Goal: Task Accomplishment & Management: Use online tool/utility

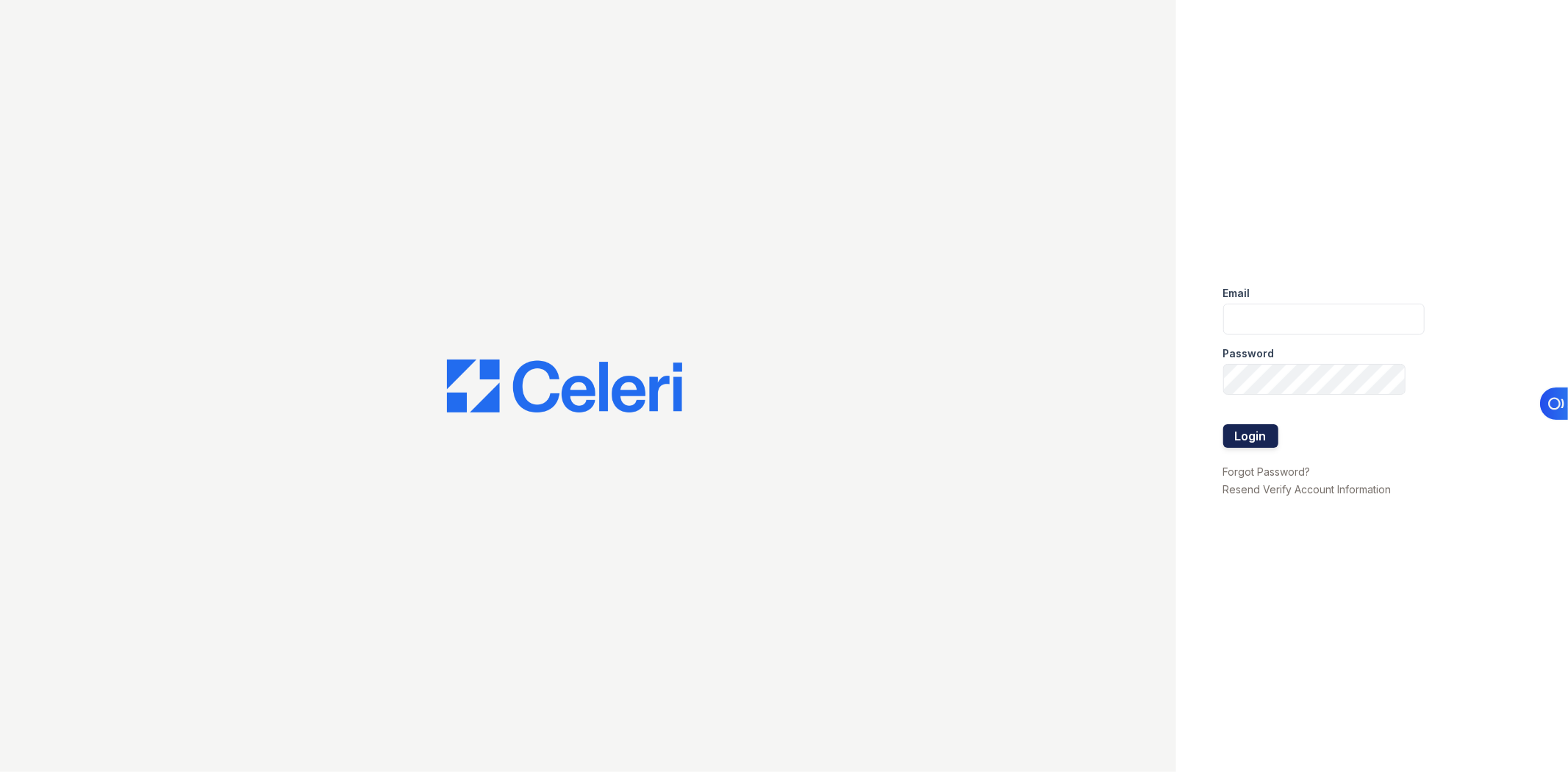
type input "[EMAIL_ADDRESS][DOMAIN_NAME]"
click at [1269, 438] on button "Login" at bounding box center [1251, 436] width 55 height 24
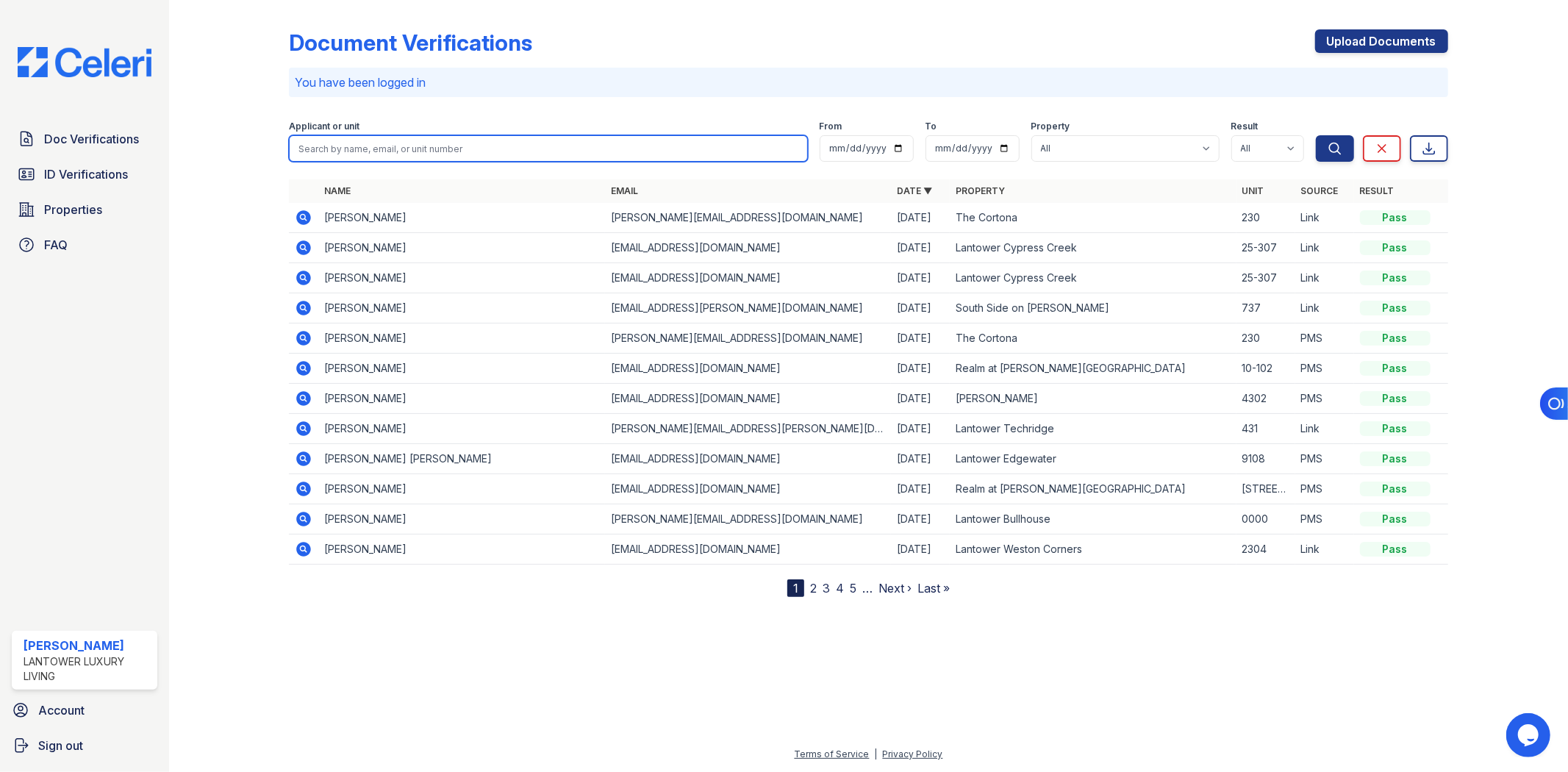
click at [359, 149] on input "search" at bounding box center [548, 149] width 518 height 27
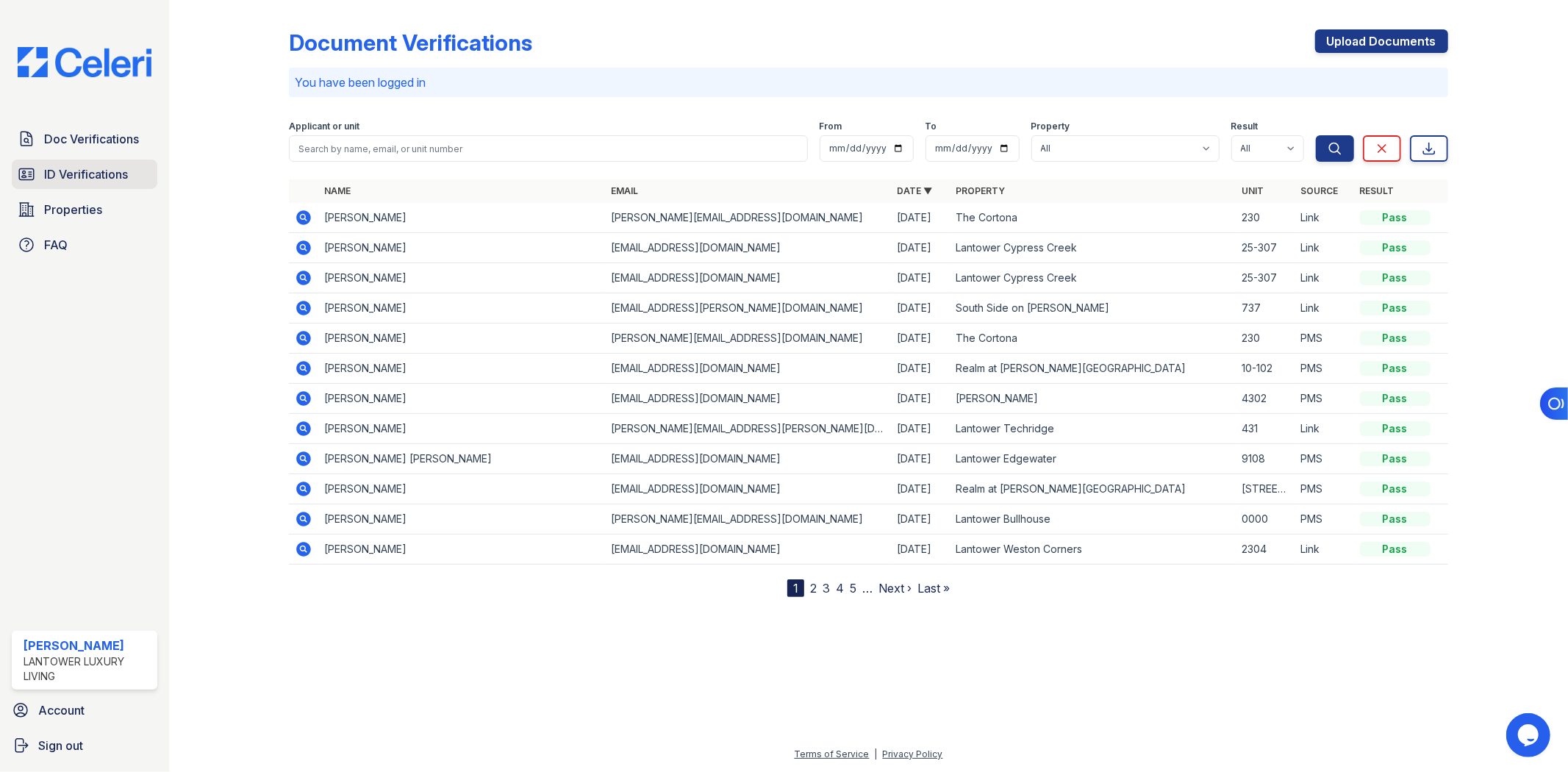
click at [85, 172] on span "ID Verifications" at bounding box center [86, 174] width 84 height 18
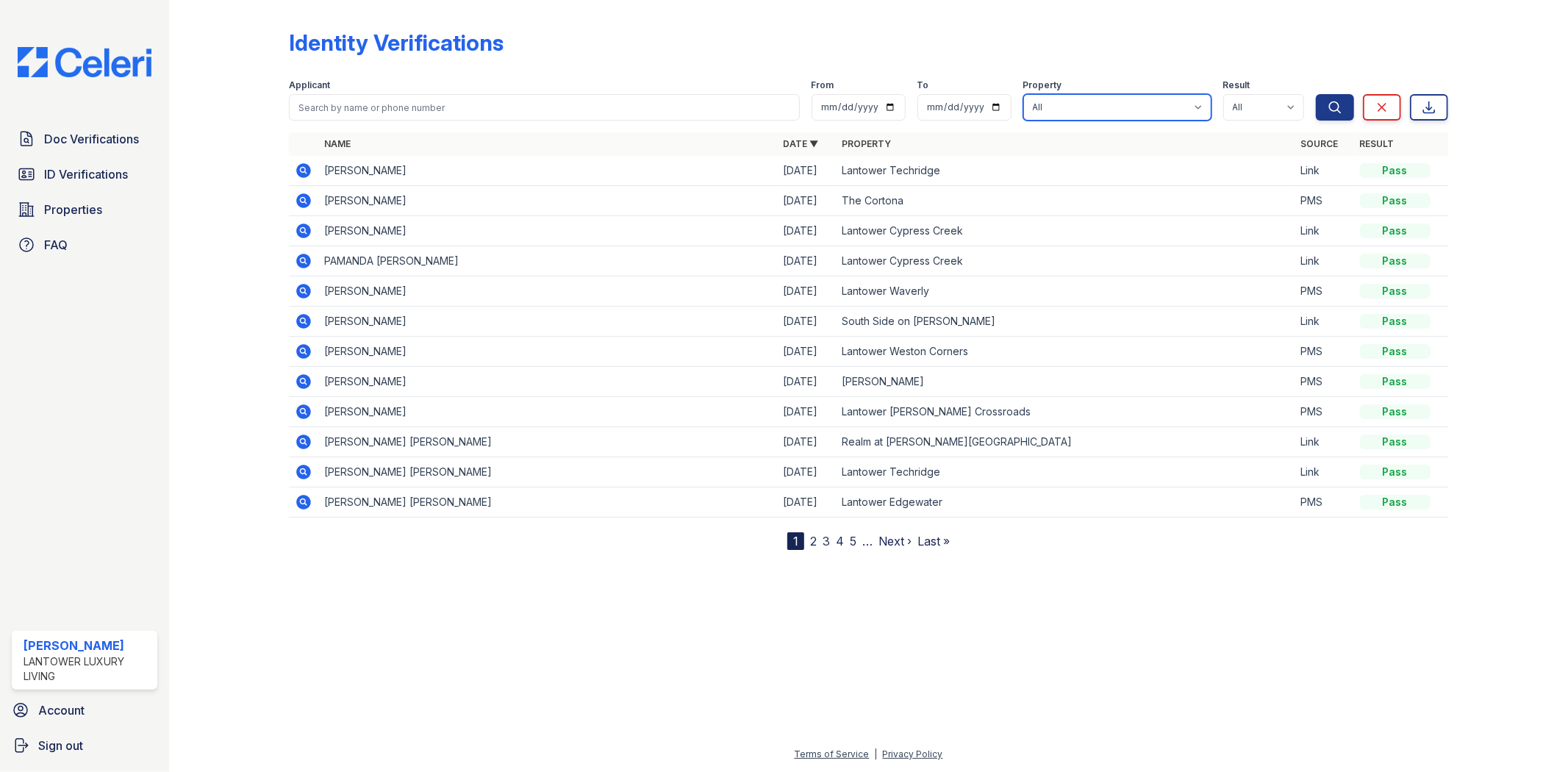
click at [1045, 110] on select "All Lantower [PERSON_NAME] [GEOGRAPHIC_DATA] [GEOGRAPHIC_DATA][PERSON_NAME] [GE…" at bounding box center [1117, 107] width 188 height 27
select select "4687"
click at [1024, 94] on select "All Lantower [PERSON_NAME] [GEOGRAPHIC_DATA] [GEOGRAPHIC_DATA][PERSON_NAME] [GE…" at bounding box center [1117, 107] width 188 height 27
click at [1336, 108] on icon "submit" at bounding box center [1335, 107] width 15 height 15
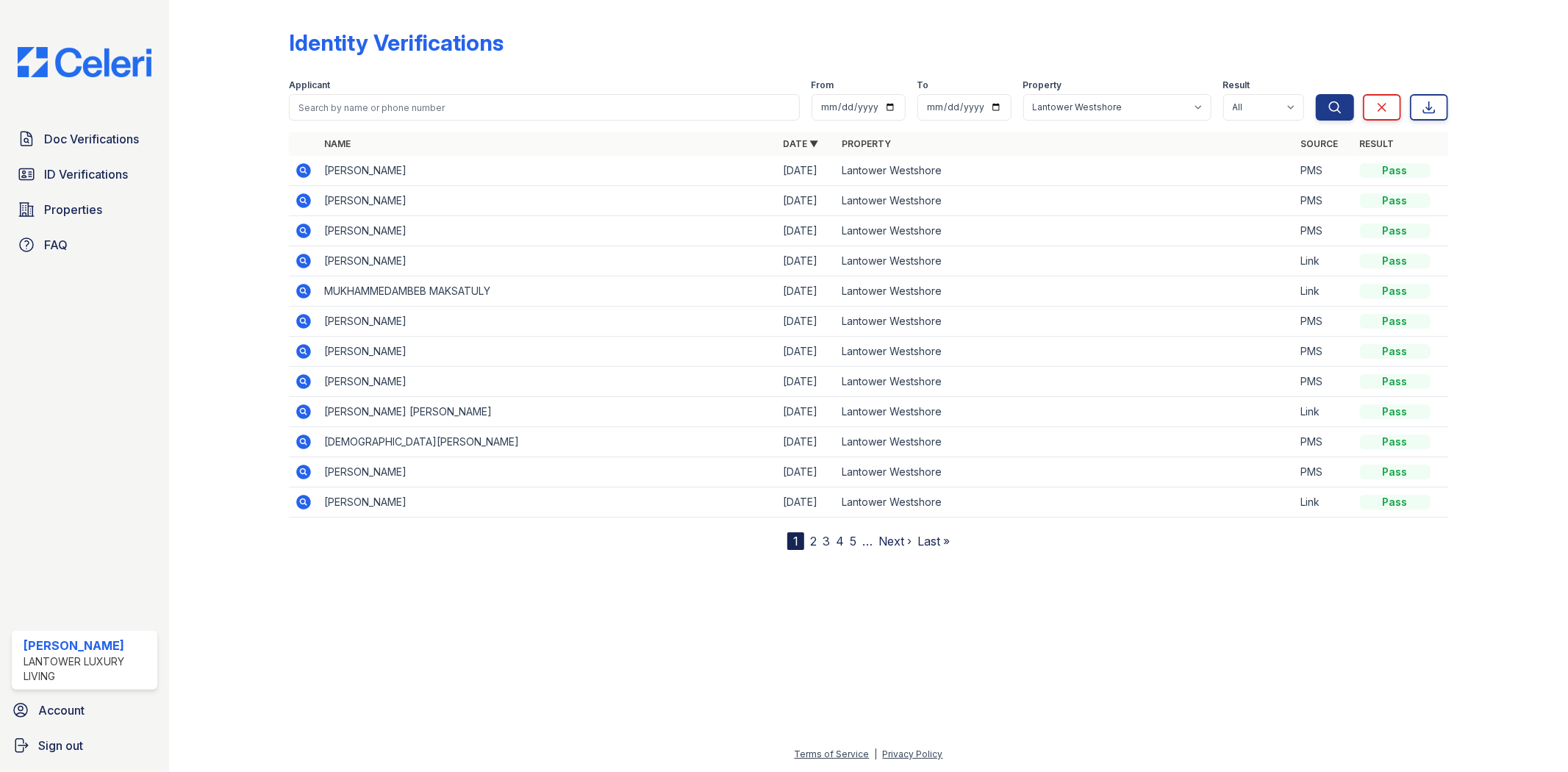
click at [302, 288] on icon at bounding box center [304, 291] width 18 height 18
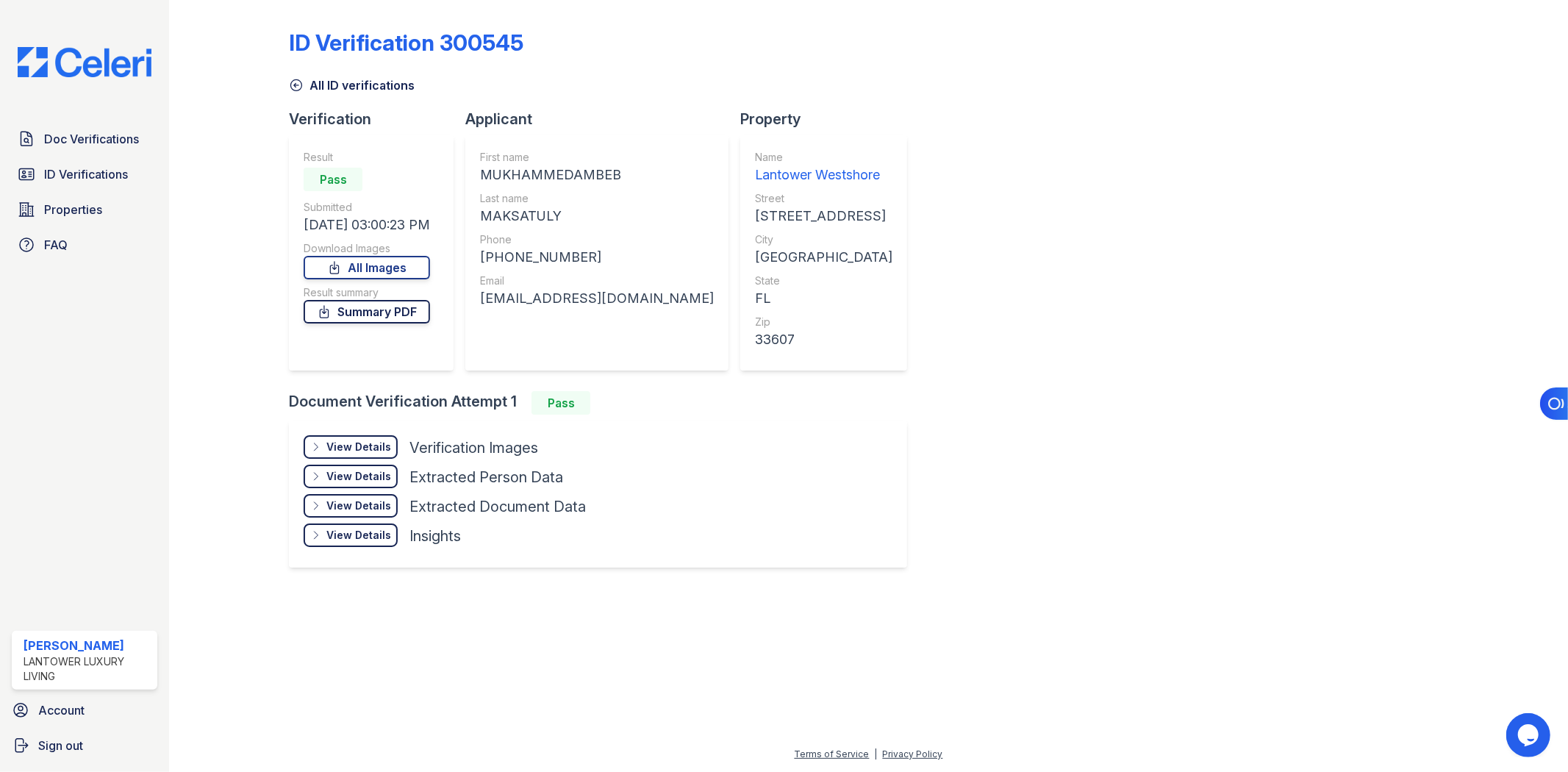
click at [393, 314] on link "Summary PDF" at bounding box center [367, 312] width 127 height 24
click at [325, 448] on div "View Details Details" at bounding box center [351, 447] width 94 height 24
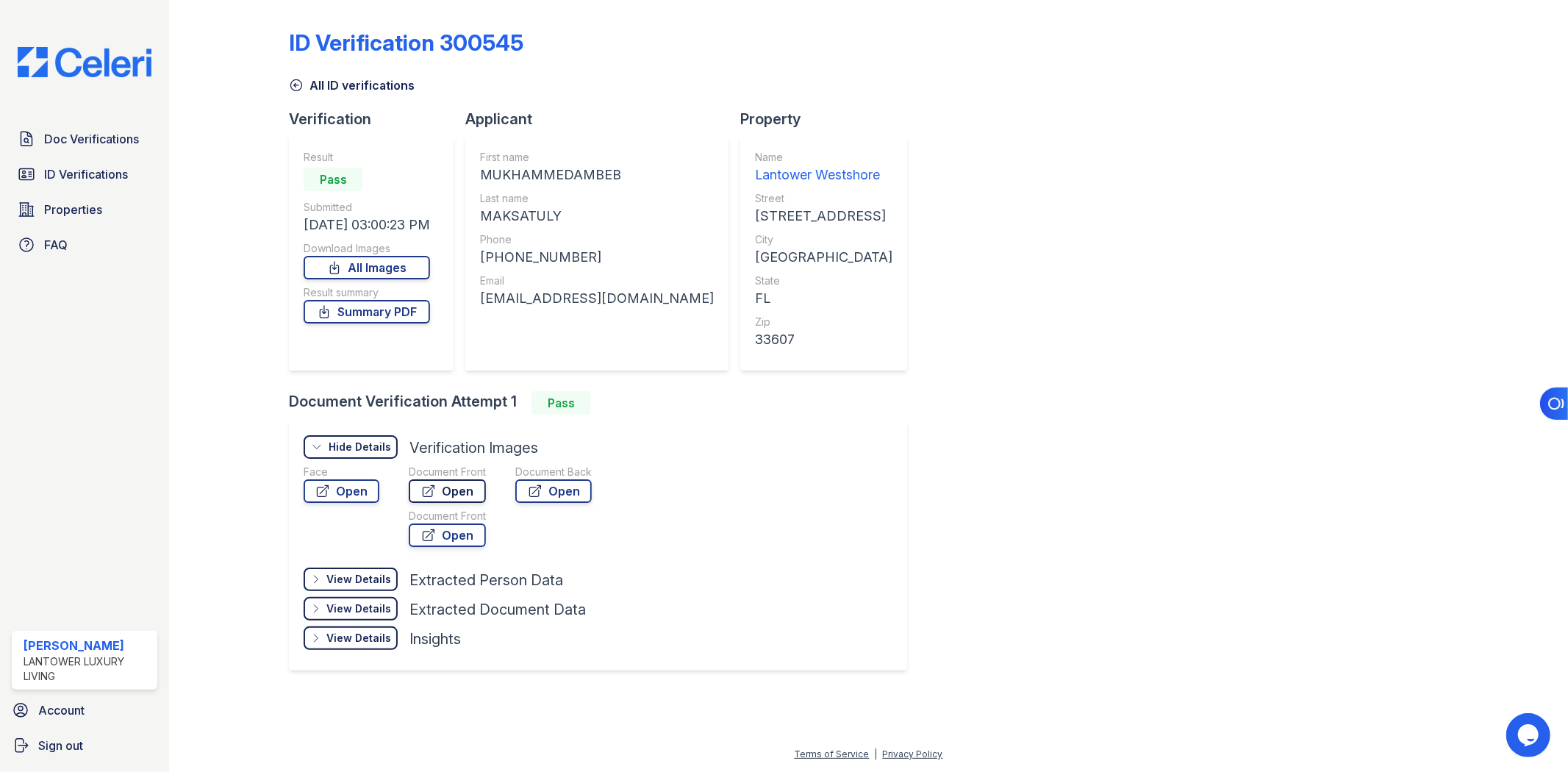
click at [427, 486] on icon at bounding box center [429, 491] width 11 height 11
click at [115, 177] on span "ID Verifications" at bounding box center [86, 174] width 84 height 18
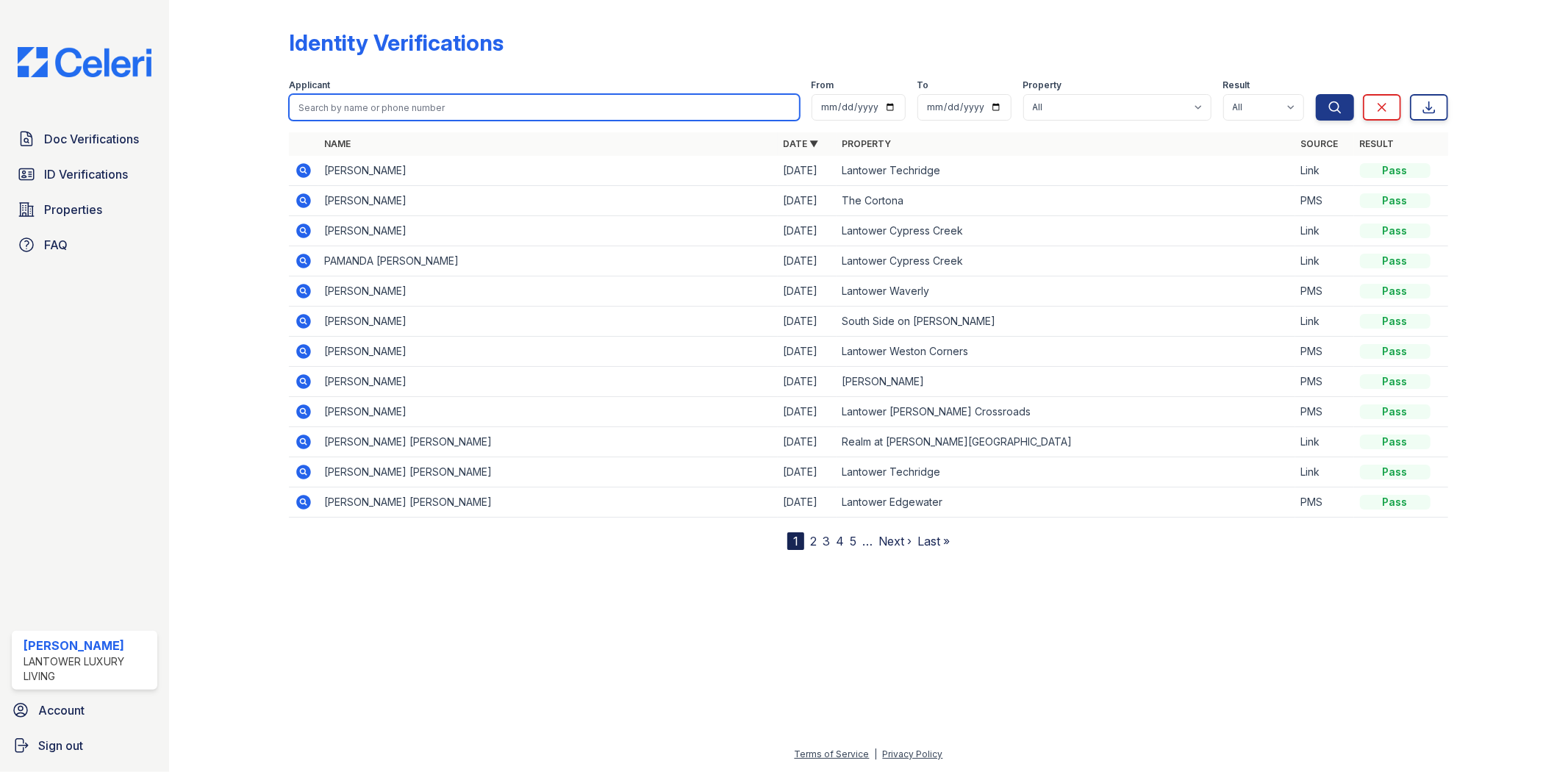
click at [414, 106] on input "search" at bounding box center [544, 107] width 510 height 27
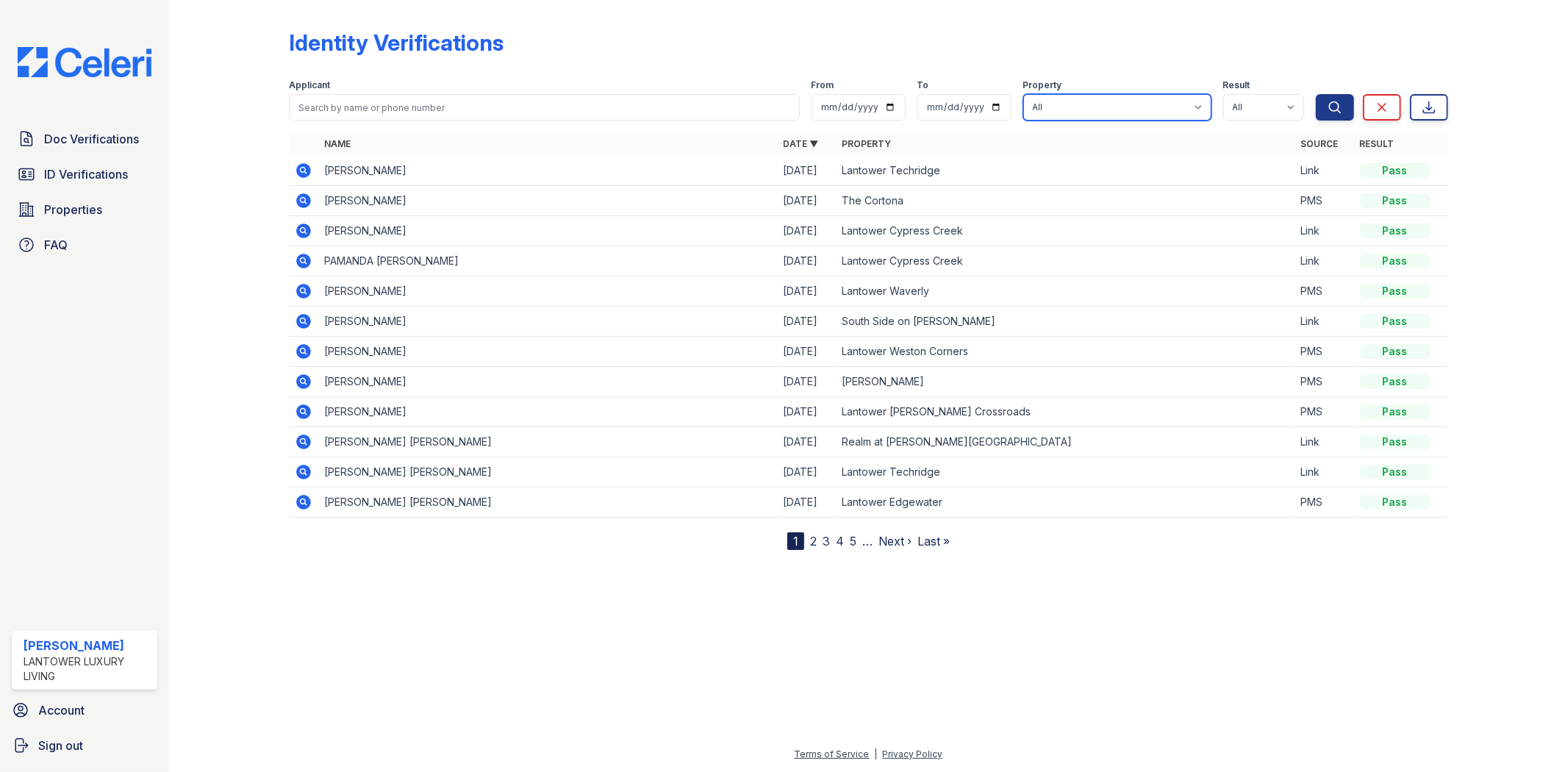
click at [1042, 97] on select "All Lantower [PERSON_NAME] [GEOGRAPHIC_DATA] [GEOGRAPHIC_DATA][PERSON_NAME] [GE…" at bounding box center [1117, 107] width 188 height 27
select select "4687"
click at [1024, 94] on select "All Lantower [PERSON_NAME] [GEOGRAPHIC_DATA] [GEOGRAPHIC_DATA][PERSON_NAME] [GE…" at bounding box center [1117, 107] width 188 height 27
click at [1325, 96] on button "Search" at bounding box center [1334, 107] width 38 height 27
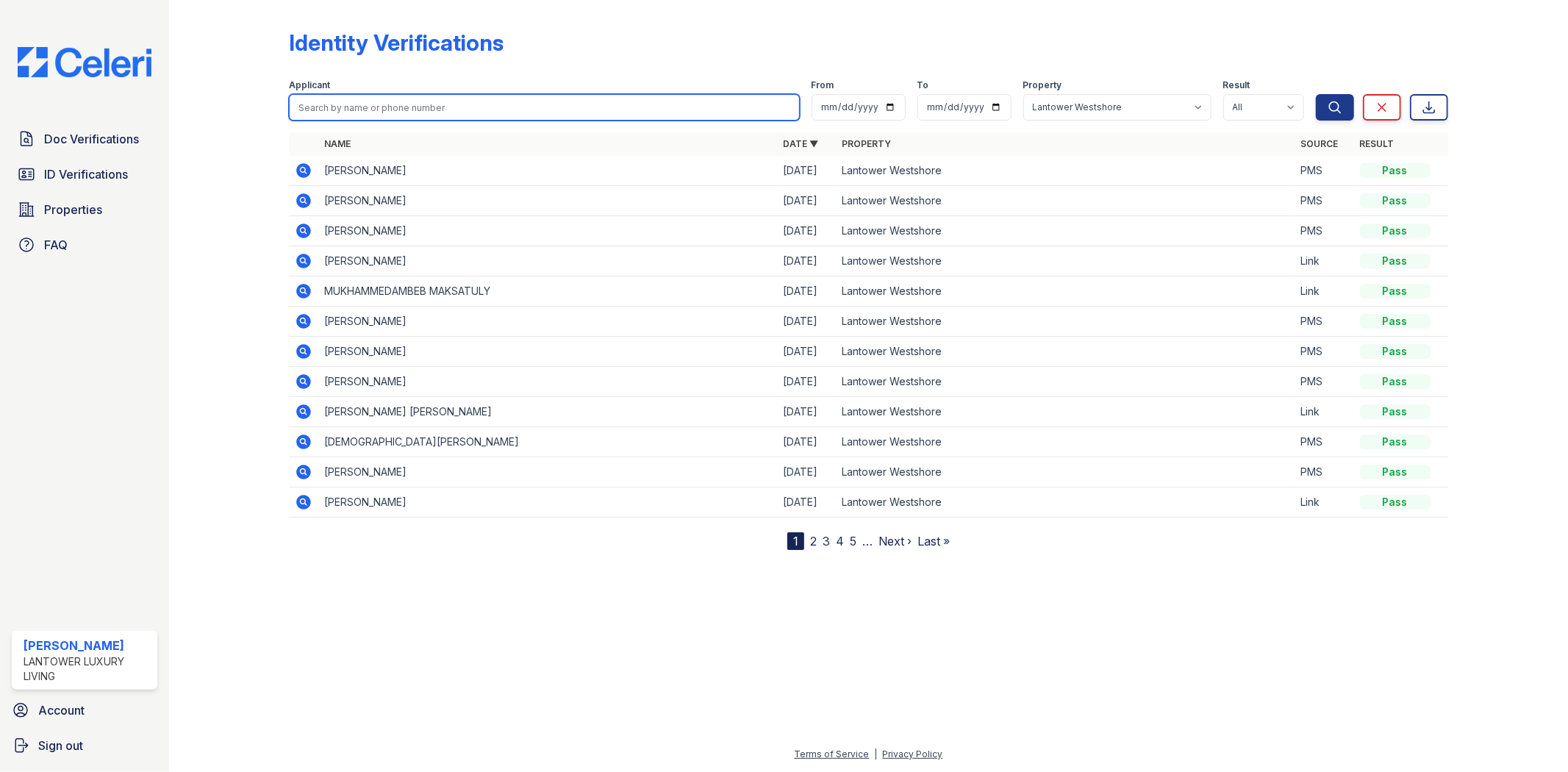
click at [567, 109] on input "search" at bounding box center [544, 107] width 510 height 27
paste input "Bekenova"
type input "Bekenova"
click at [1316, 94] on button "Search" at bounding box center [1334, 107] width 38 height 27
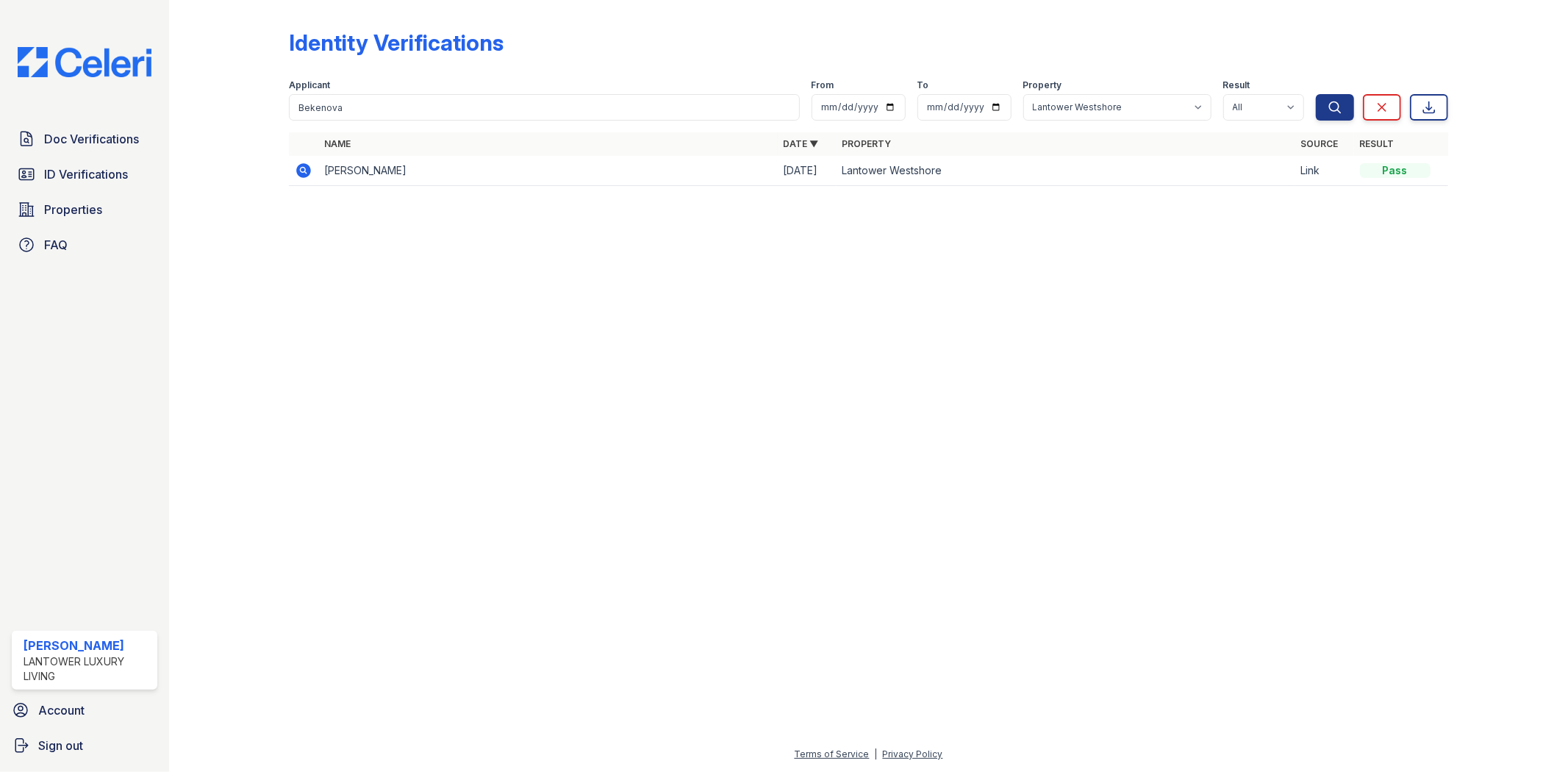
click at [581, 170] on td "[PERSON_NAME]" at bounding box center [548, 170] width 459 height 30
click at [289, 172] on td at bounding box center [303, 170] width 29 height 30
click at [302, 170] on icon at bounding box center [304, 170] width 18 height 18
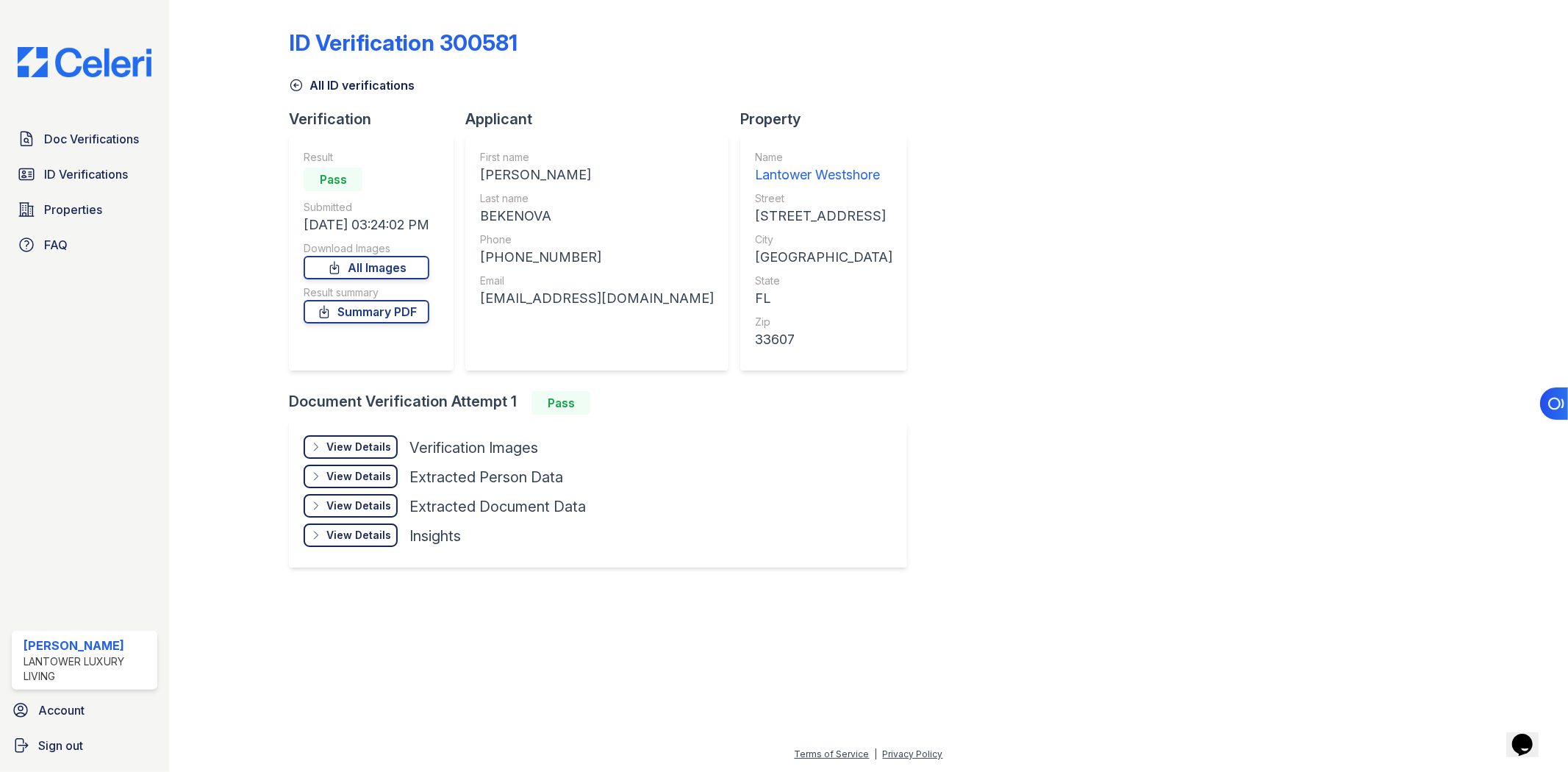
click at [346, 453] on div "View Details Details" at bounding box center [351, 447] width 94 height 24
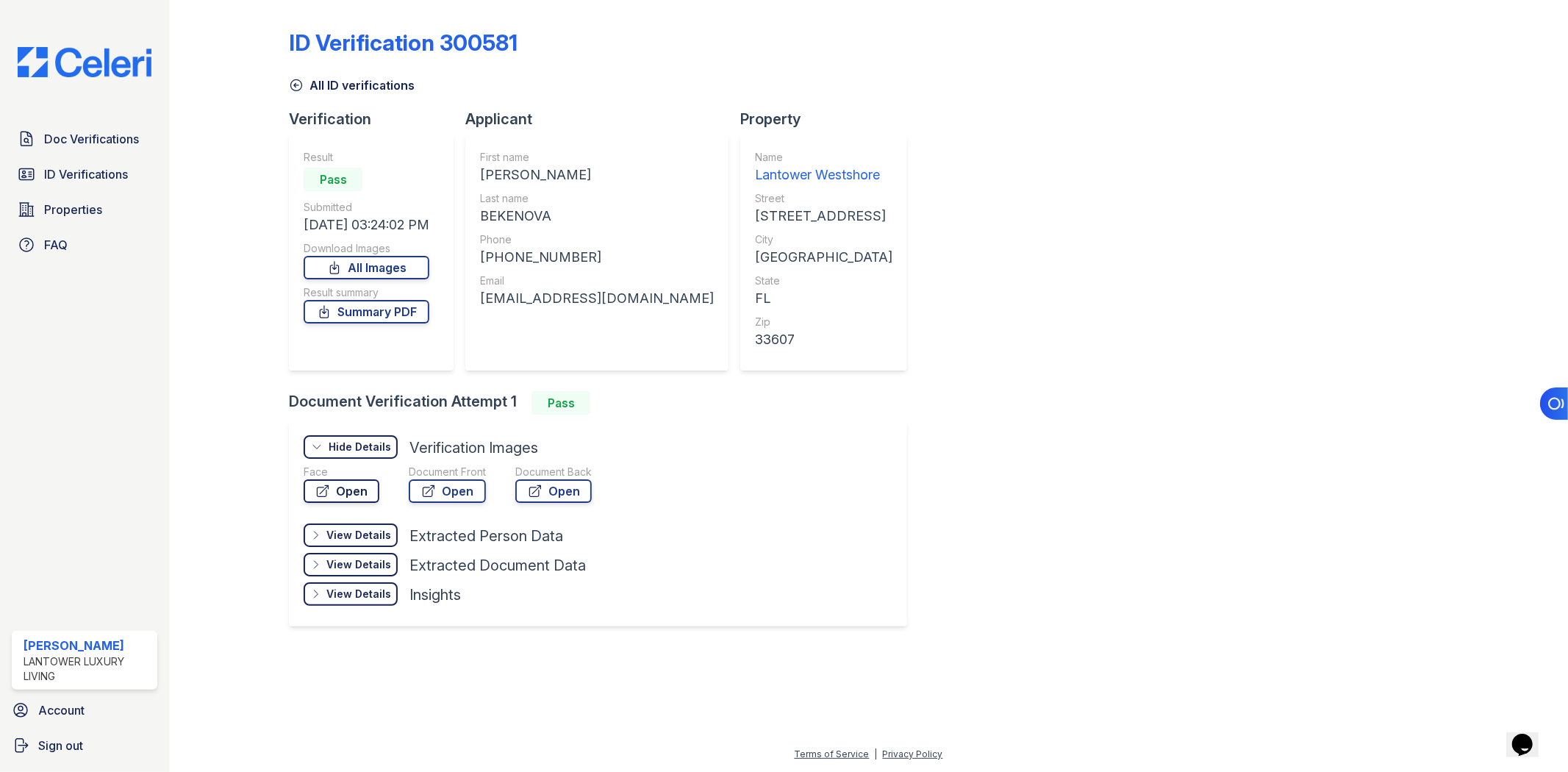
click at [357, 491] on link "Open" at bounding box center [342, 491] width 76 height 24
click at [462, 487] on link "Open" at bounding box center [447, 491] width 77 height 24
click at [393, 307] on link "Summary PDF" at bounding box center [366, 312] width 126 height 24
